Goal: Transaction & Acquisition: Purchase product/service

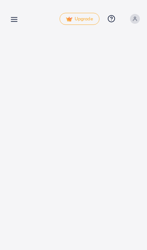
click at [17, 23] on icon at bounding box center [14, 19] width 8 height 8
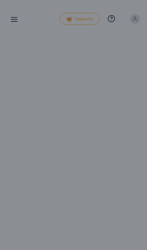
click at [94, 179] on div at bounding box center [73, 150] width 147 height 300
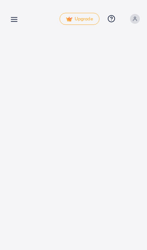
click at [10, 15] on link at bounding box center [12, 18] width 11 height 9
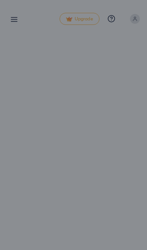
click at [97, 165] on div at bounding box center [73, 150] width 147 height 300
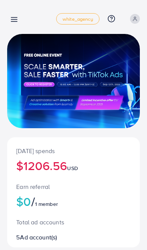
click at [11, 19] on icon at bounding box center [14, 19] width 8 height 8
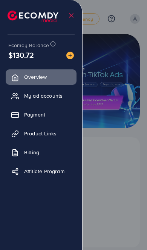
click at [56, 117] on link "Payment" at bounding box center [41, 114] width 71 height 15
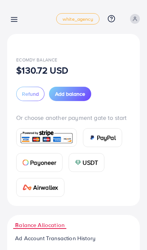
click at [81, 97] on span "Add balance" at bounding box center [70, 94] width 30 height 8
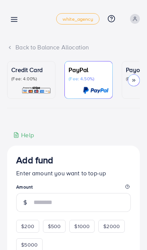
click at [37, 86] on img at bounding box center [36, 90] width 30 height 9
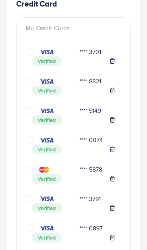
scroll to position [165, 0]
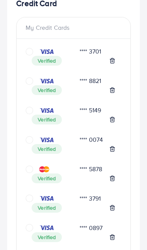
click at [27, 84] on icon "circle" at bounding box center [30, 81] width 8 height 8
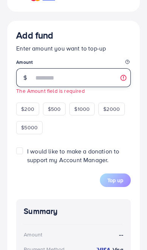
click at [47, 84] on input "number" at bounding box center [82, 77] width 97 height 19
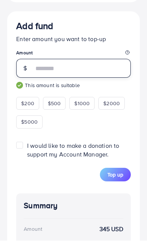
type input "***"
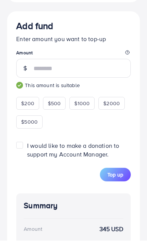
scroll to position [1136, 0]
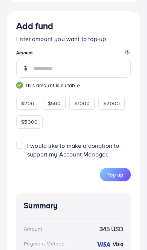
click at [114, 177] on span "Top up" at bounding box center [115, 175] width 16 height 8
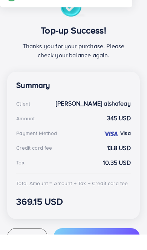
scroll to position [119, 0]
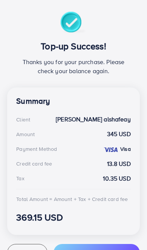
click at [35, 249] on span "Recharge" at bounding box center [27, 252] width 23 height 8
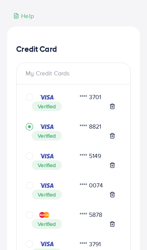
click at [30, 157] on icon "circle" at bounding box center [30, 156] width 8 height 8
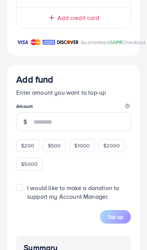
click at [72, 128] on input "number" at bounding box center [82, 121] width 97 height 19
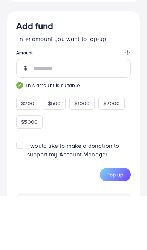
type input "***"
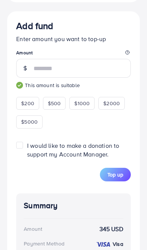
click at [117, 178] on span "Top up" at bounding box center [115, 175] width 16 height 8
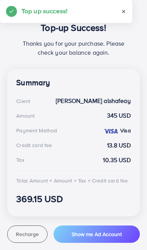
scroll to position [138, 0]
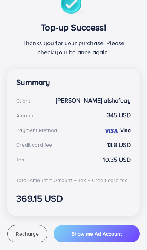
click at [37, 233] on span "Recharge" at bounding box center [27, 234] width 23 height 8
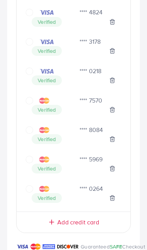
scroll to position [877, 0]
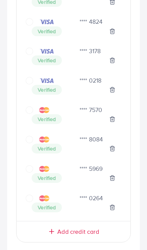
scroll to position [869, 0]
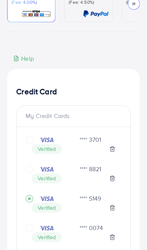
scroll to position [0, 0]
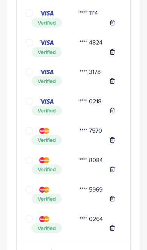
click at [33, 158] on icon "circle" at bounding box center [30, 160] width 8 height 8
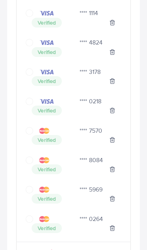
scroll to position [849, 0]
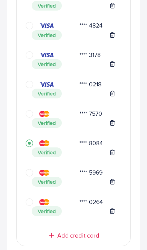
scroll to position [866, 0]
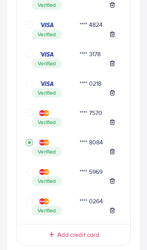
click at [46, 142] on img at bounding box center [44, 142] width 10 height 6
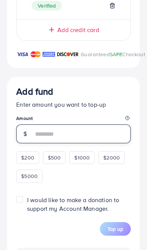
scroll to position [1064, 0]
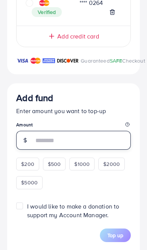
click at [76, 148] on input "number" at bounding box center [82, 140] width 97 height 19
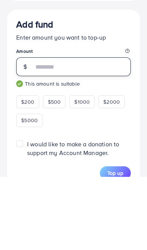
type input "***"
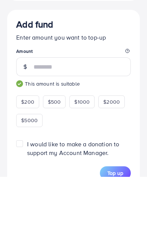
scroll to position [1138, 0]
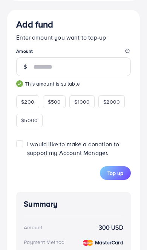
click at [117, 176] on span "Top up" at bounding box center [115, 173] width 16 height 8
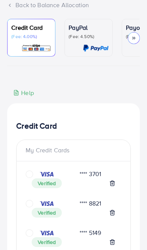
scroll to position [0, 0]
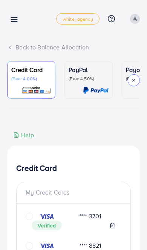
click at [13, 20] on icon at bounding box center [14, 19] width 8 height 8
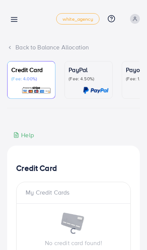
click at [8, 15] on link at bounding box center [12, 18] width 11 height 9
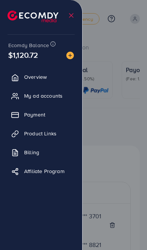
click at [135, 131] on div at bounding box center [73, 150] width 147 height 300
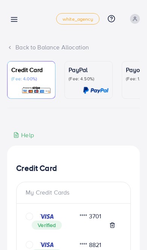
click at [15, 15] on link at bounding box center [12, 18] width 11 height 9
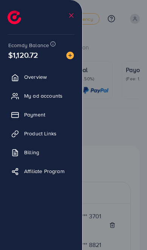
click at [131, 136] on div at bounding box center [73, 150] width 147 height 300
